Goal: Entertainment & Leisure: Browse casually

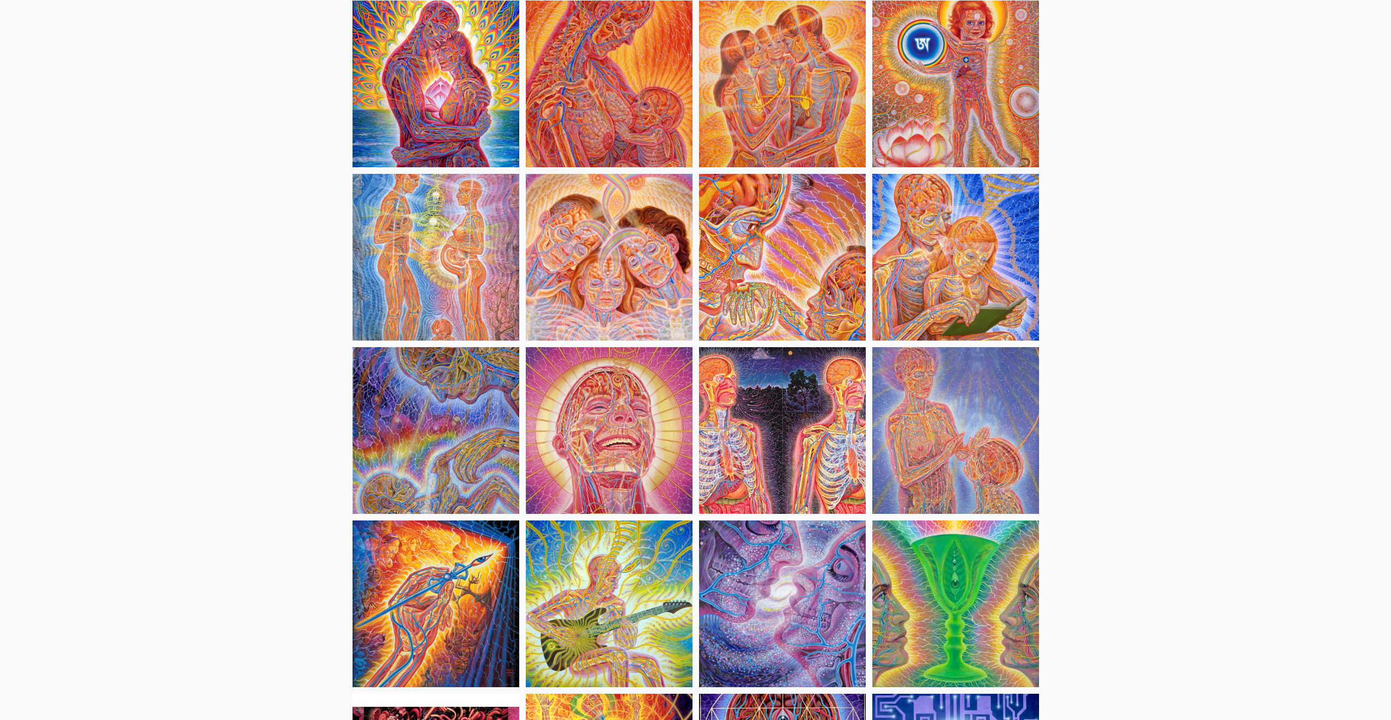
scroll to position [492, 0]
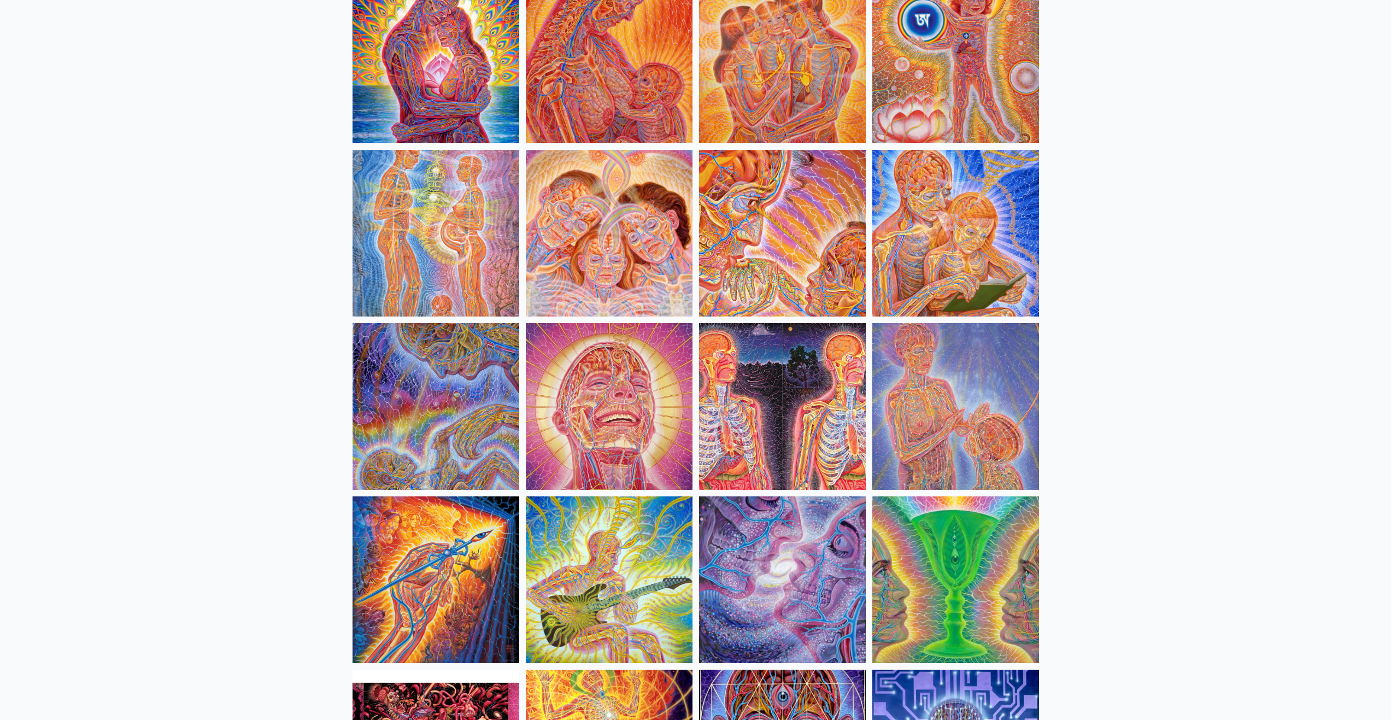
click at [785, 234] on img at bounding box center [782, 233] width 167 height 167
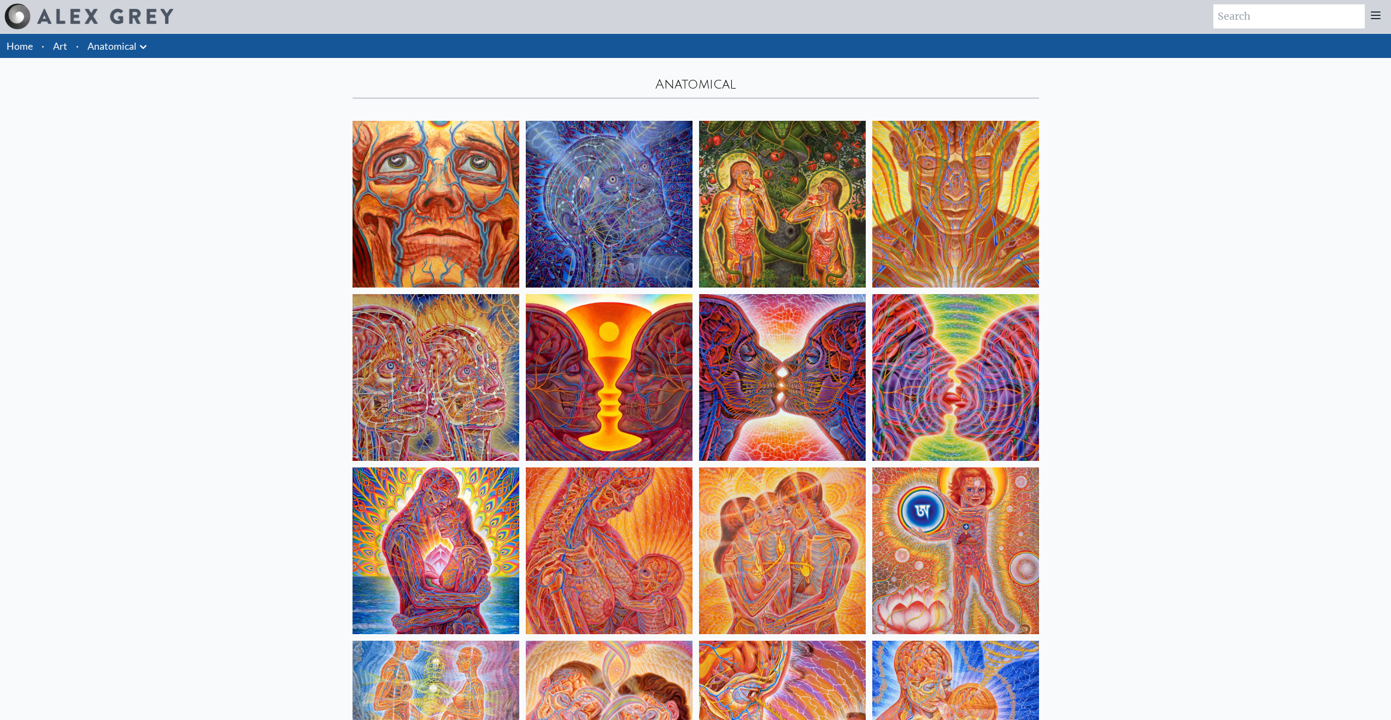
scroll to position [0, 0]
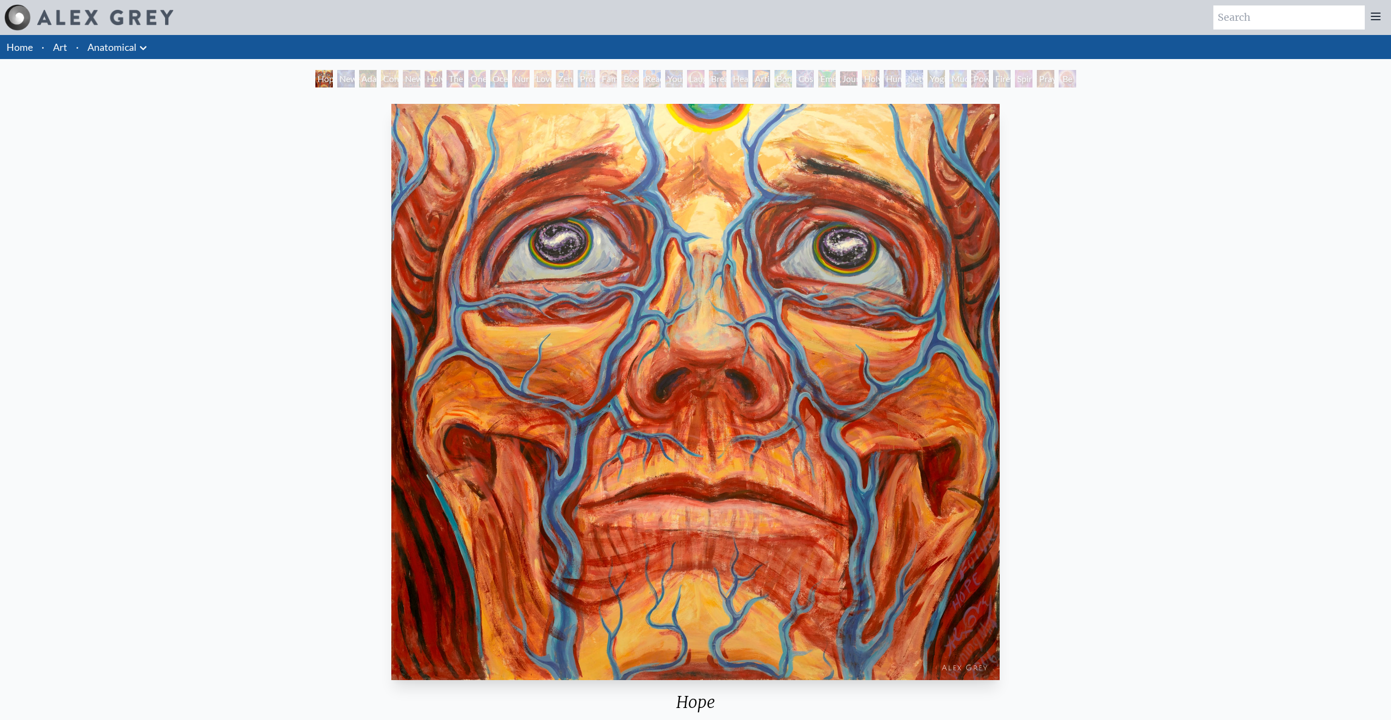
click at [341, 79] on div "New Man [DEMOGRAPHIC_DATA]: [DEMOGRAPHIC_DATA] Mind" at bounding box center [345, 78] width 17 height 17
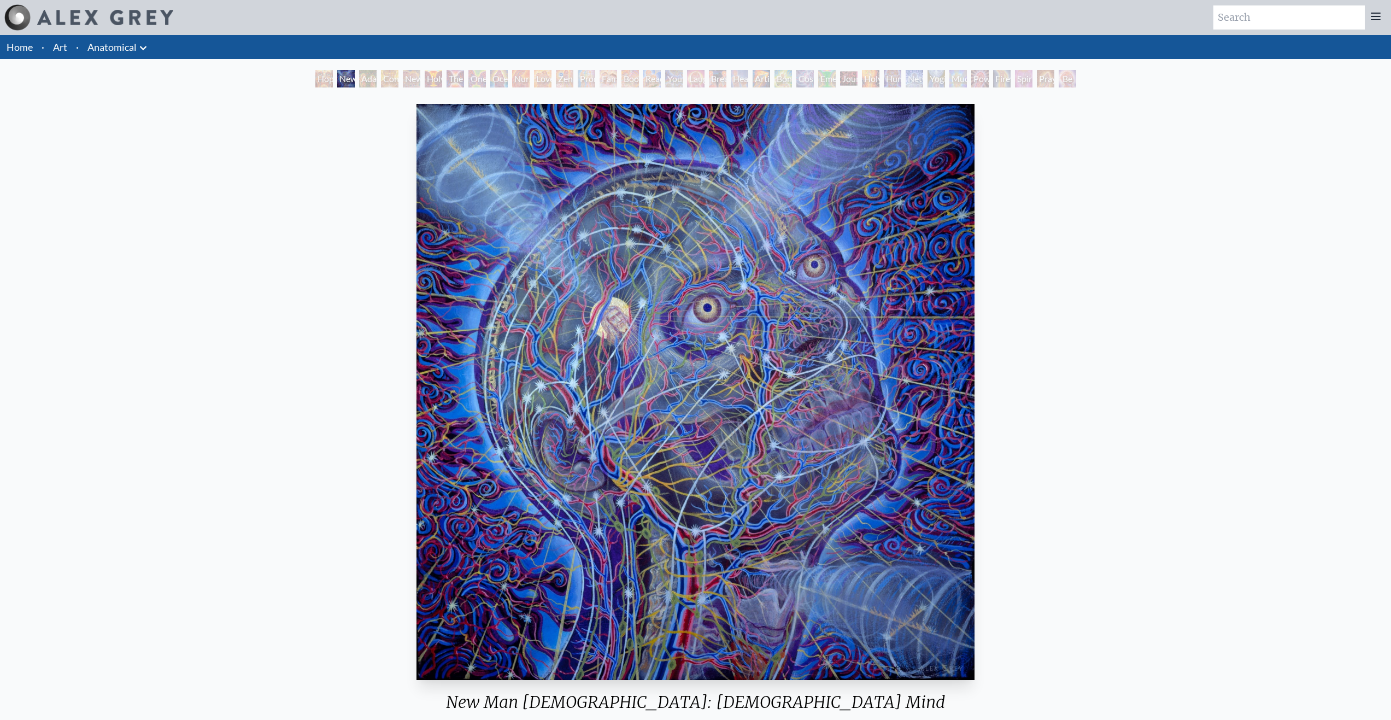
click at [318, 73] on div "Hope" at bounding box center [323, 78] width 17 height 17
